Goal: Task Accomplishment & Management: Use online tool/utility

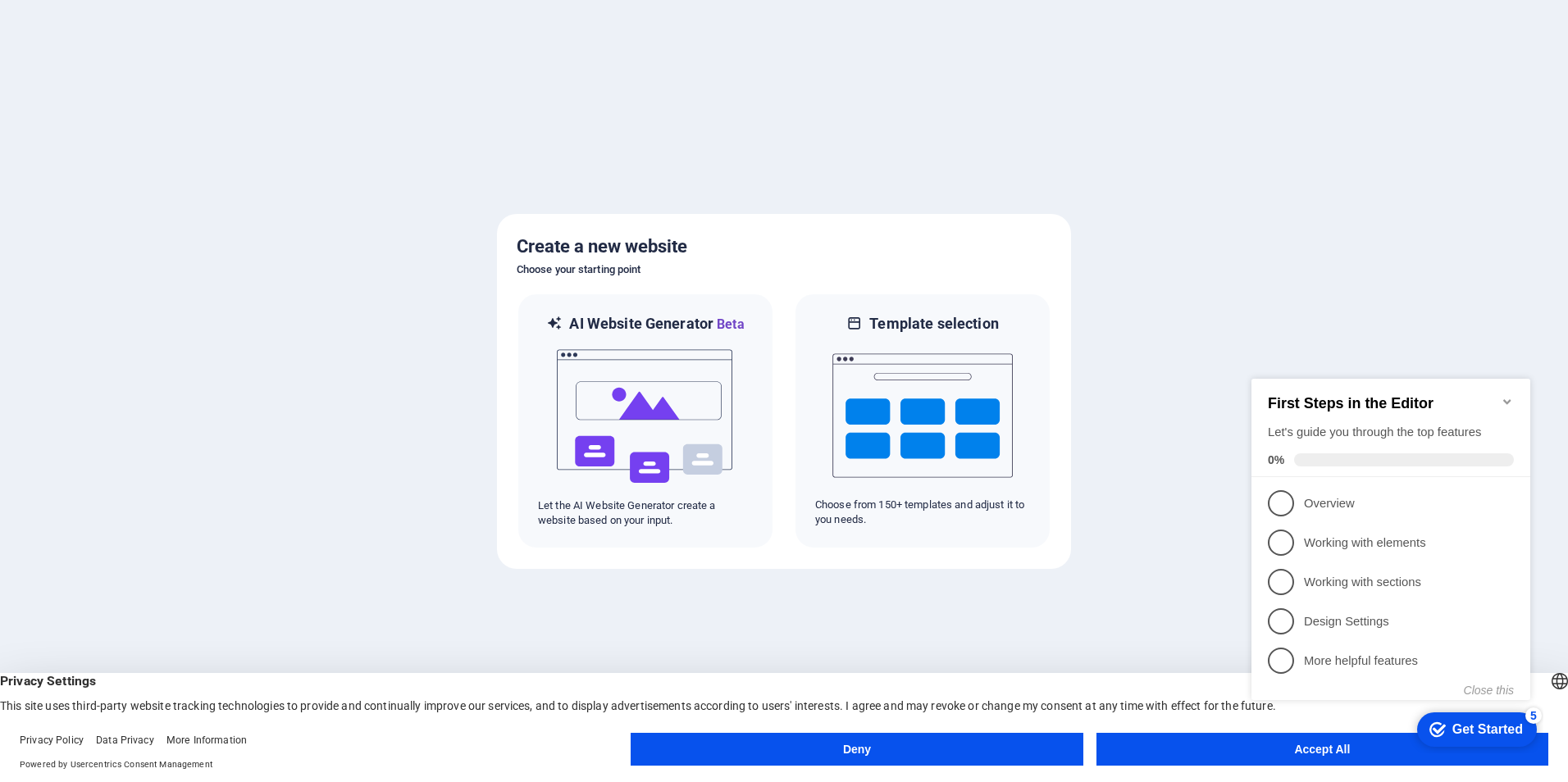
click at [1106, 483] on div at bounding box center [784, 391] width 1568 height 782
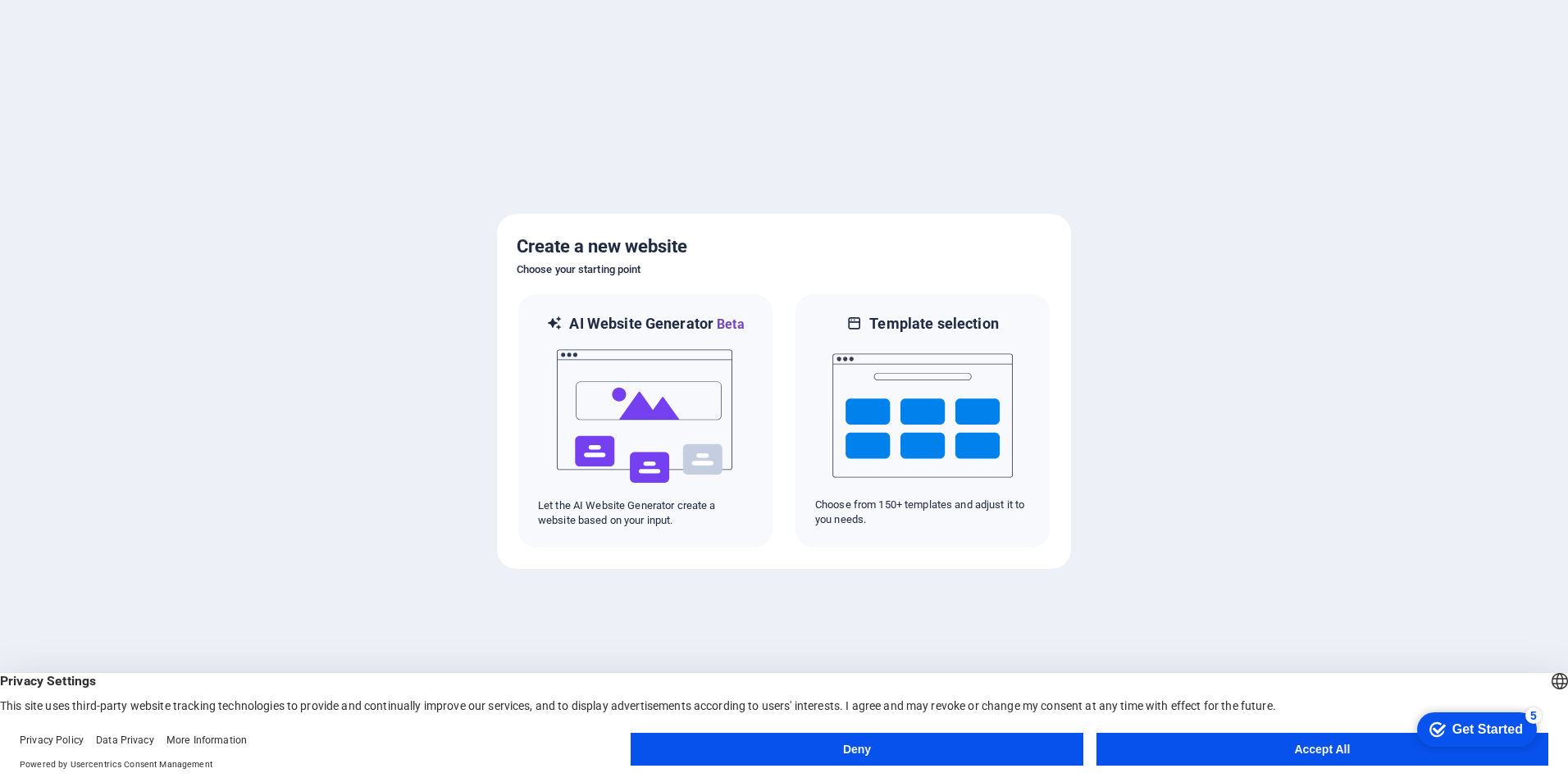
click at [1010, 749] on button "Deny" at bounding box center [856, 749] width 452 height 33
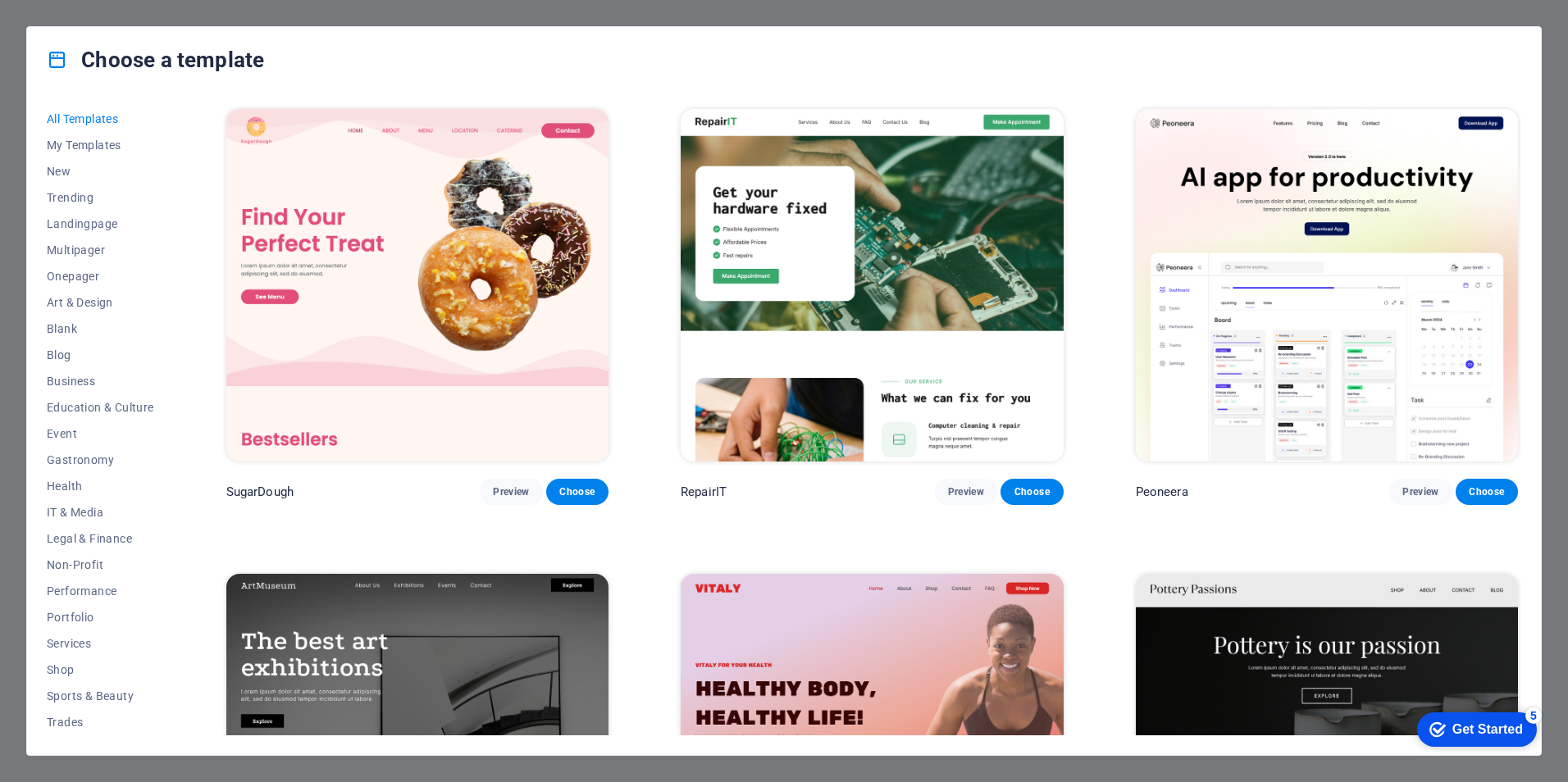
click at [1545, 11] on div "Choose a template All Templates My Templates New Trending Landingpage Multipage…" at bounding box center [784, 391] width 1568 height 782
